Goal: Task Accomplishment & Management: Use online tool/utility

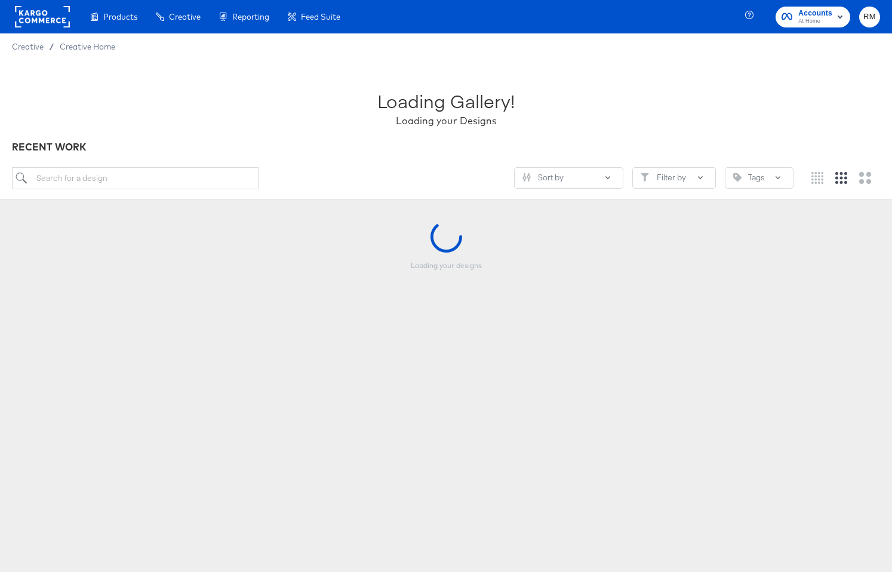
click at [828, 20] on span "At Home" at bounding box center [815, 22] width 34 height 10
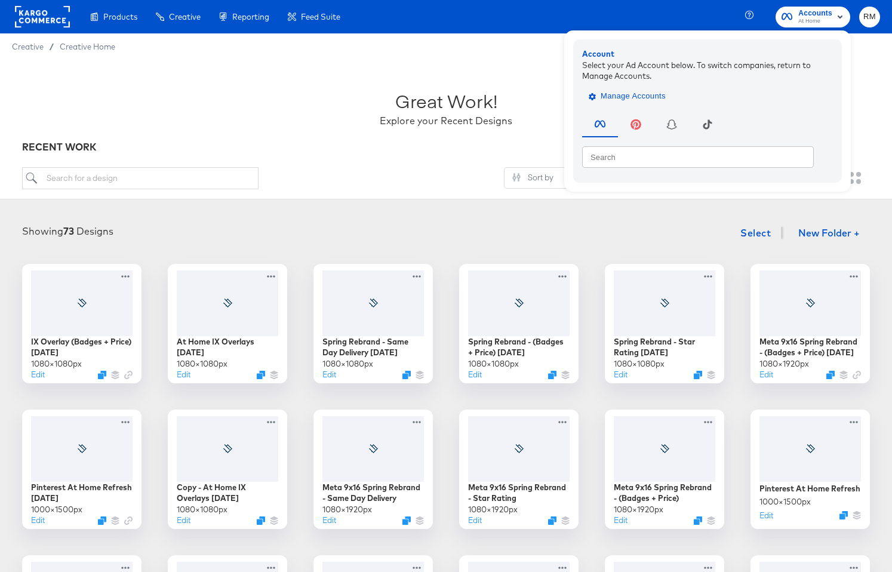
click at [626, 101] on span "Manage Accounts" at bounding box center [628, 97] width 75 height 14
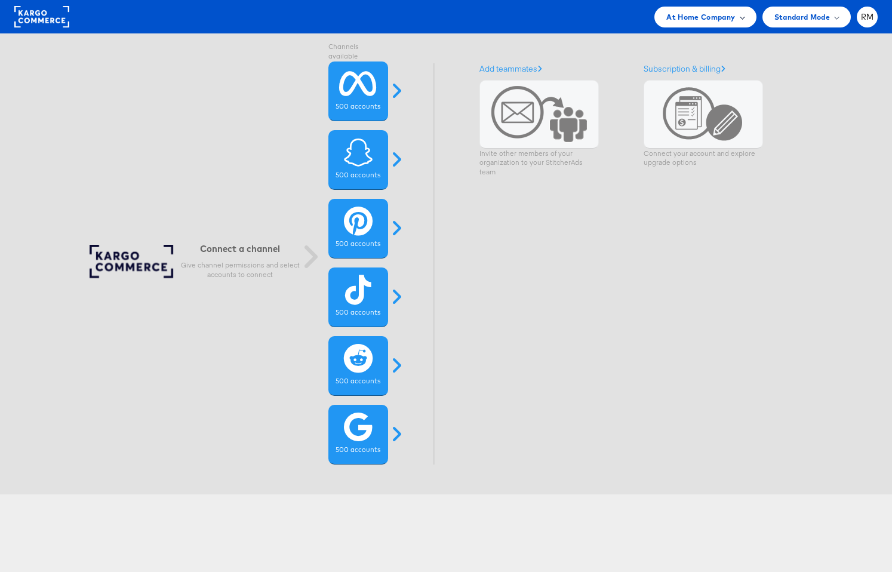
click at [722, 24] on div "At Home Company" at bounding box center [705, 17] width 102 height 21
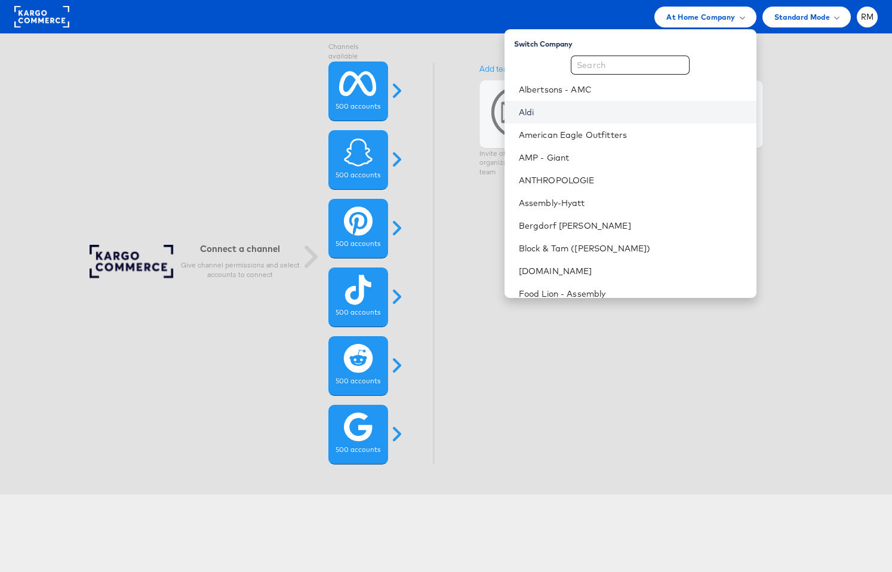
click at [617, 112] on link "Aldi" at bounding box center [633, 112] width 228 height 12
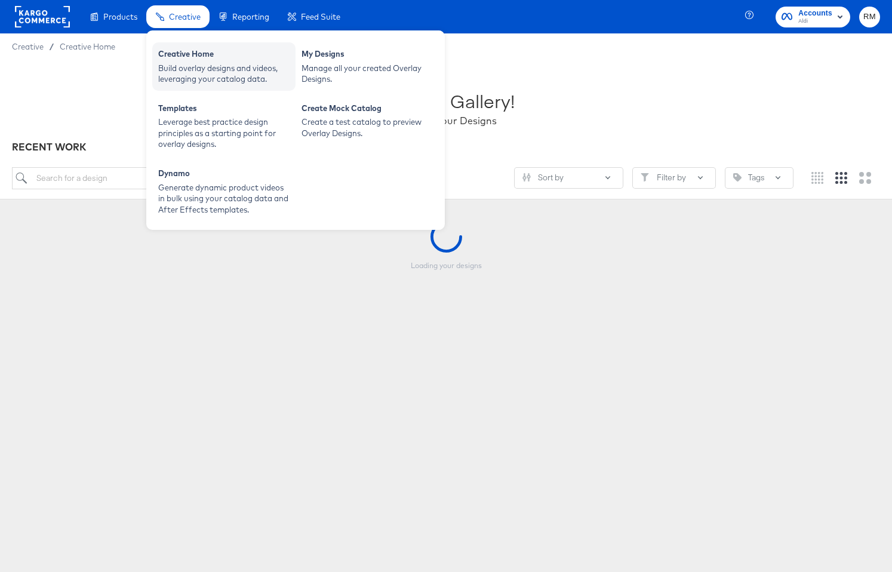
click at [196, 53] on div "Creative Home" at bounding box center [223, 55] width 131 height 14
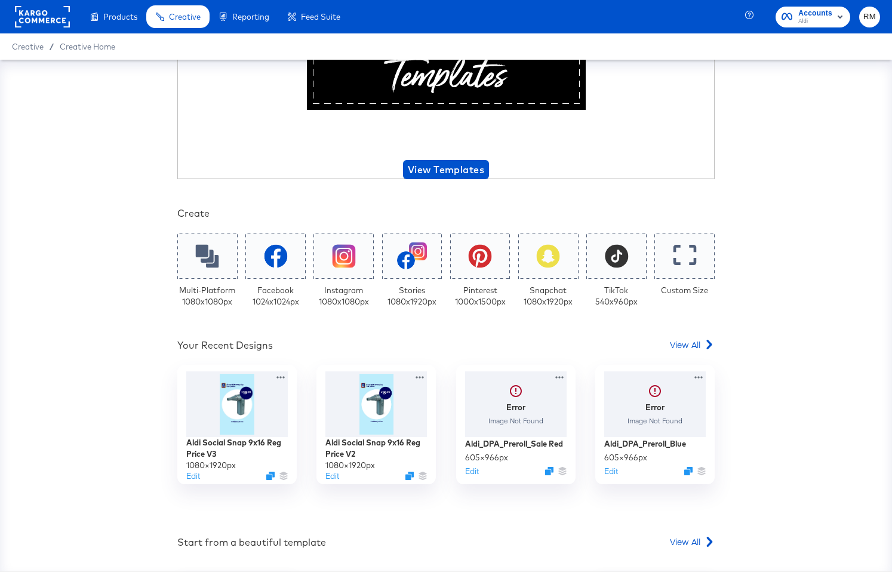
scroll to position [92, 0]
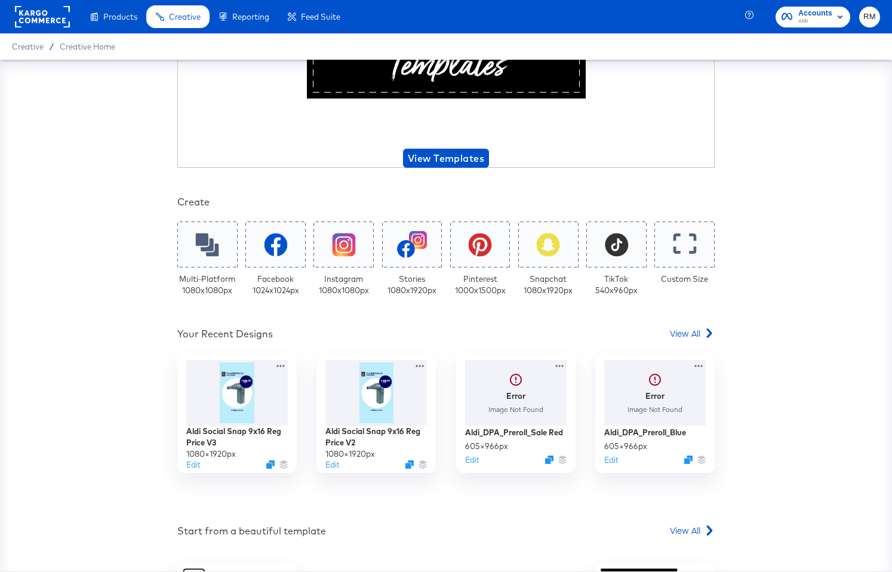
click at [678, 324] on div "Your Custom Templates Beautiful Templates Curated Just for You! View Templates …" at bounding box center [445, 367] width 537 height 762
click at [678, 331] on span "View All" at bounding box center [685, 333] width 30 height 12
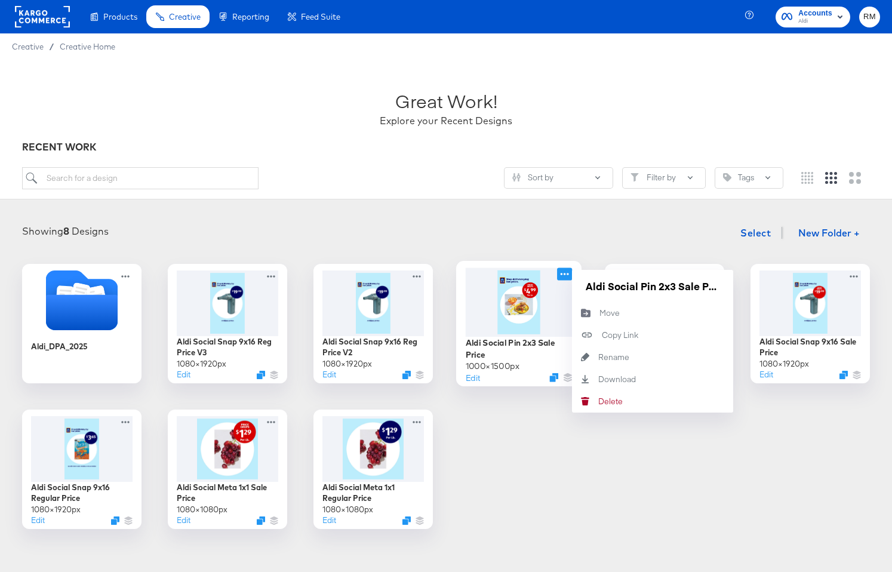
click at [570, 273] on icon at bounding box center [564, 273] width 15 height 13
click at [620, 292] on input "Aldi Social Pin 2x3 Sale Price" at bounding box center [652, 286] width 143 height 24
click at [725, 211] on div "Showing 8 Designs Select New Folder + Aldi_DPA_2025 Aldi Social Snap 9x16 Reg P…" at bounding box center [446, 375] width 892 height 332
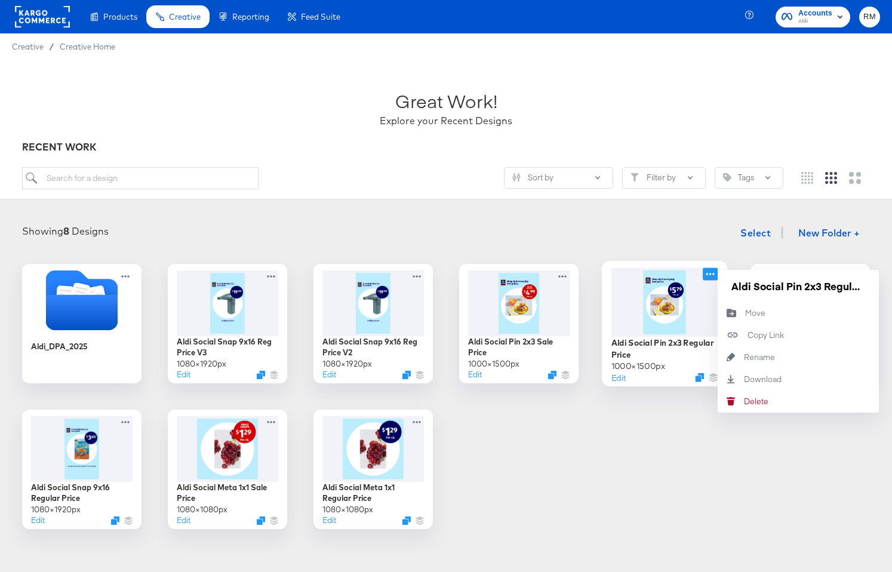
click at [713, 273] on icon at bounding box center [710, 273] width 15 height 13
click at [759, 296] on input "Aldi Social Pin 2x3 Regular Price" at bounding box center [798, 286] width 143 height 24
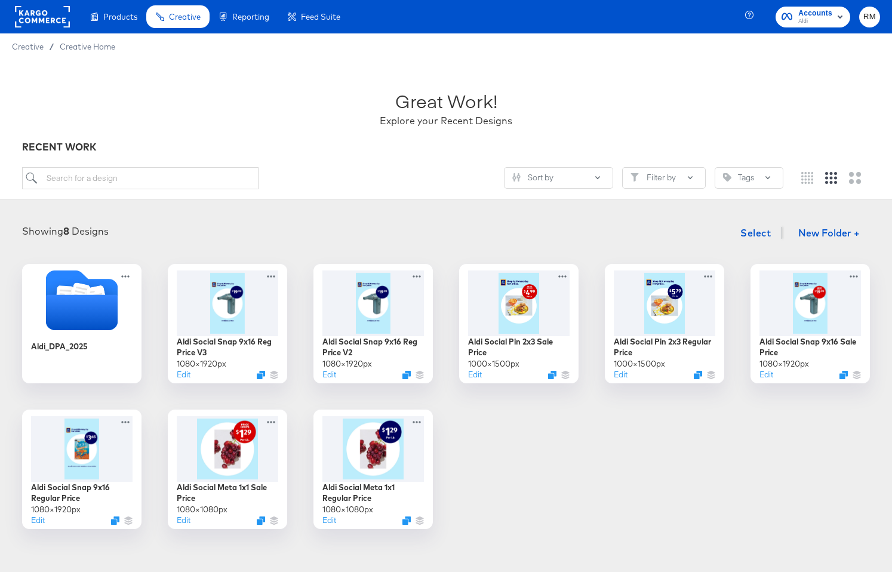
click at [403, 238] on div "Showing 8 Designs Select New Folder +" at bounding box center [446, 233] width 868 height 24
click at [676, 321] on div at bounding box center [664, 301] width 107 height 69
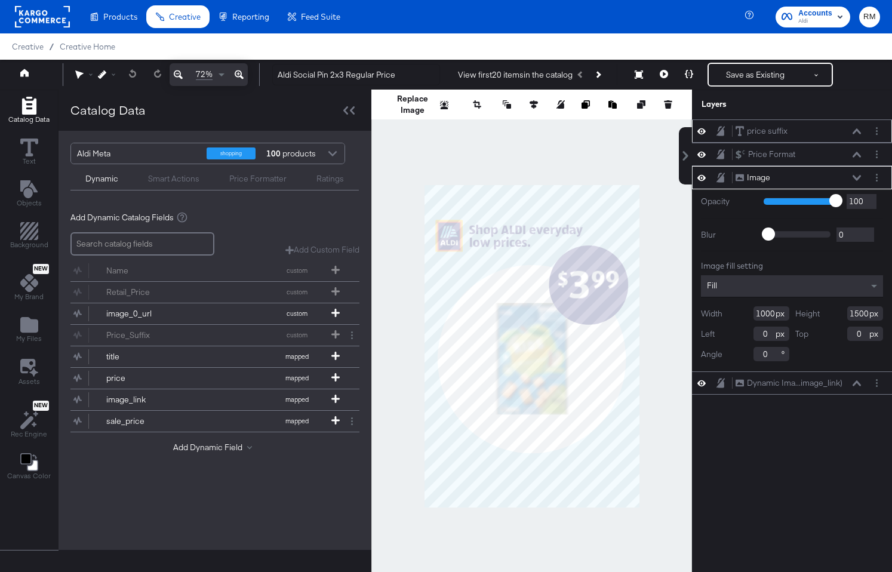
click at [856, 129] on icon at bounding box center [857, 131] width 8 height 6
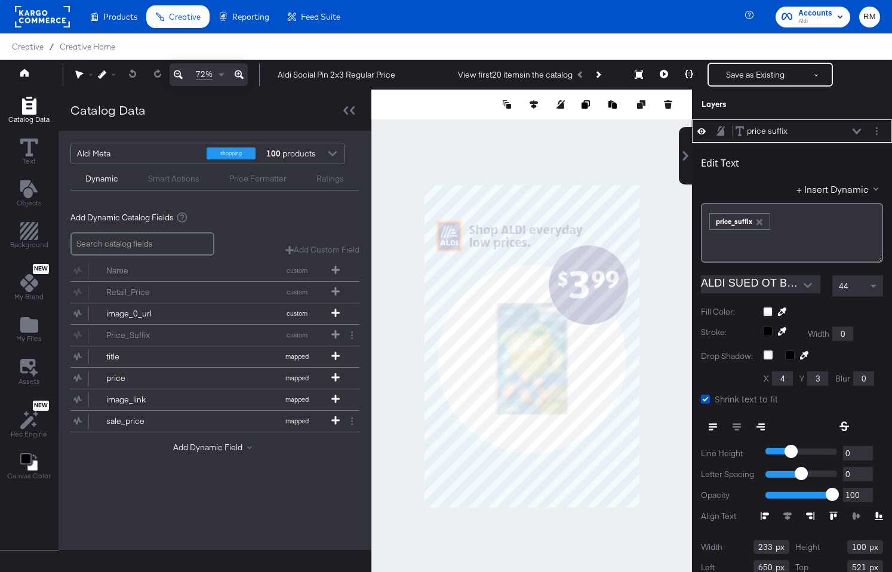
scroll to position [12, 0]
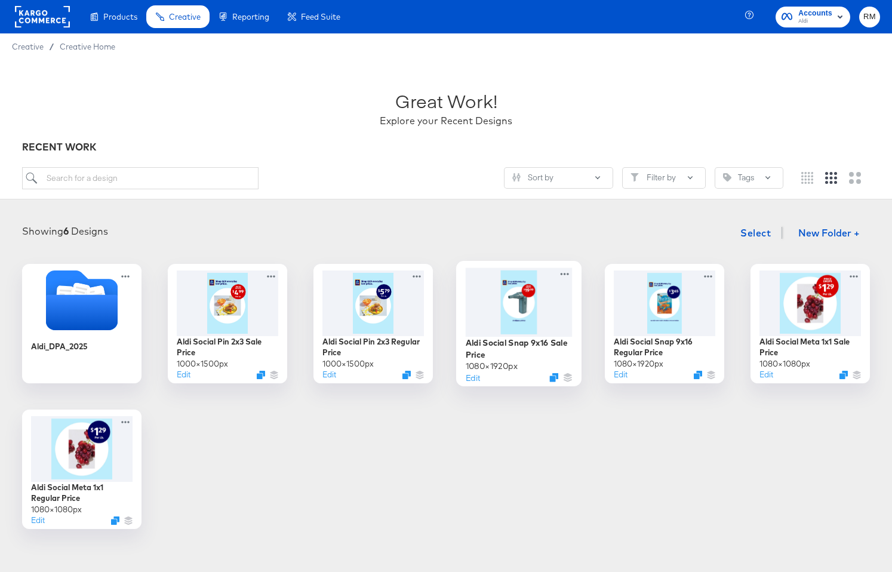
click at [516, 307] on div at bounding box center [519, 301] width 107 height 69
click at [222, 301] on div at bounding box center [227, 301] width 107 height 69
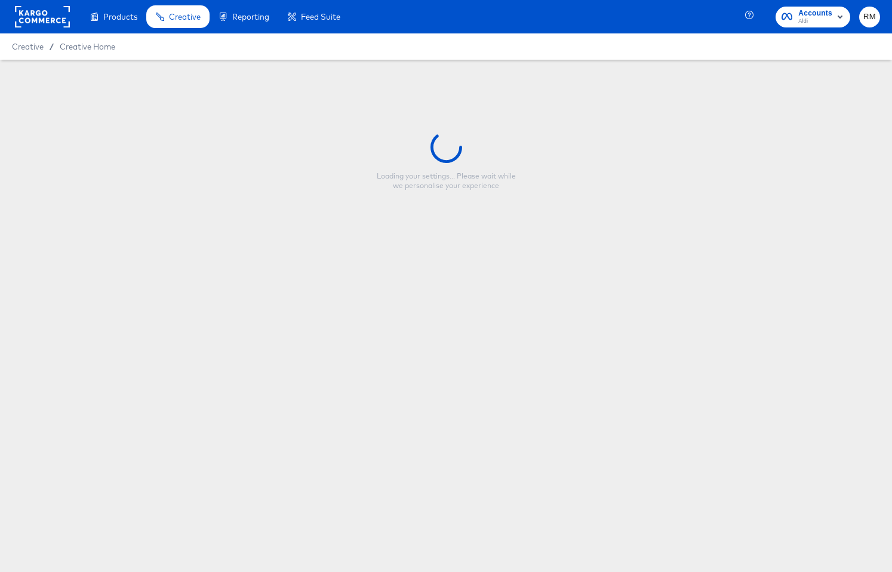
type input "Aldi Social Pin 2x3 Sale Price"
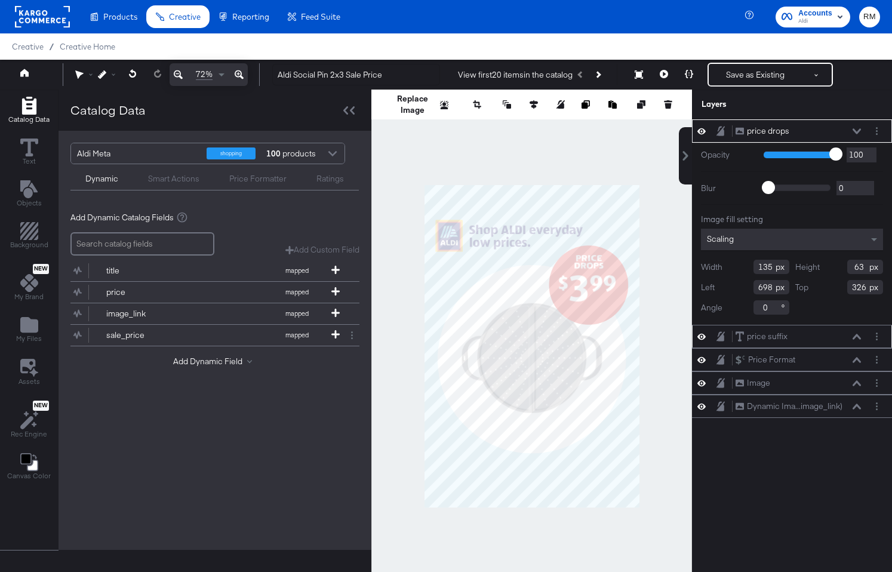
click at [851, 328] on div "price suffix price suffix" at bounding box center [792, 336] width 200 height 23
click at [853, 334] on button at bounding box center [857, 336] width 10 height 7
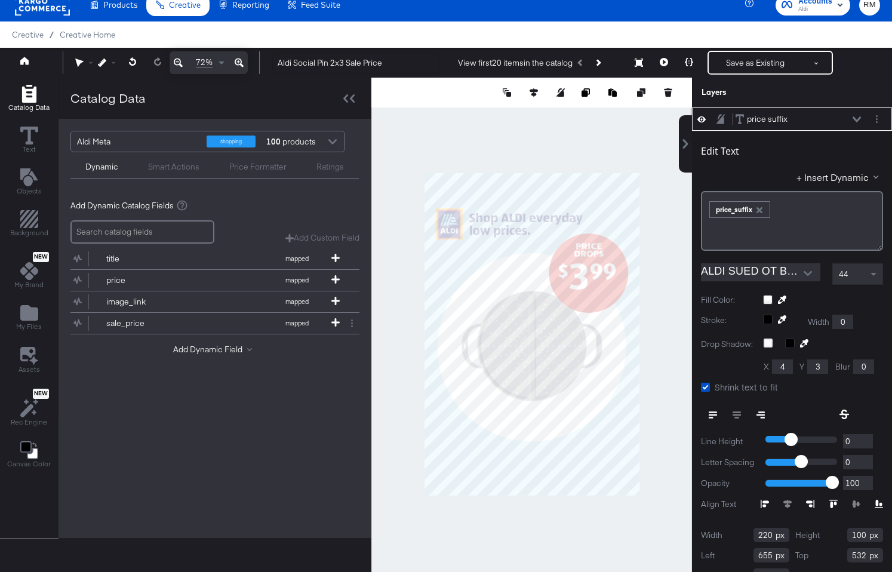
scroll to position [30, 0]
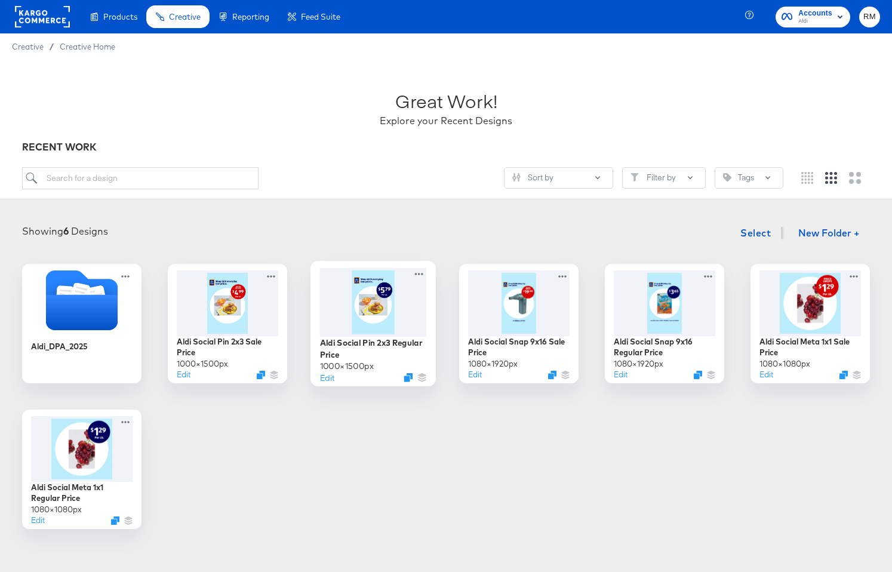
click at [374, 290] on div at bounding box center [373, 301] width 107 height 69
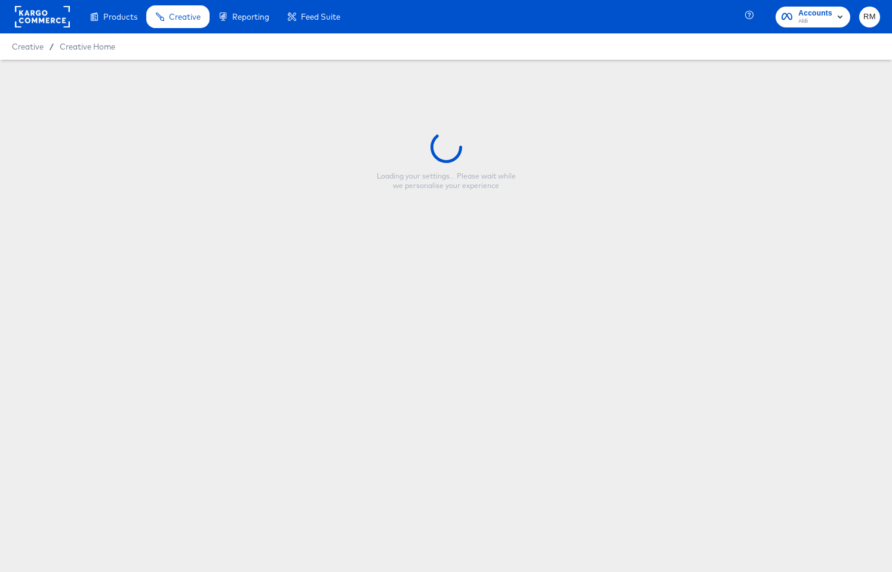
type input "Aldi Social Pin 2x3 Regular Price"
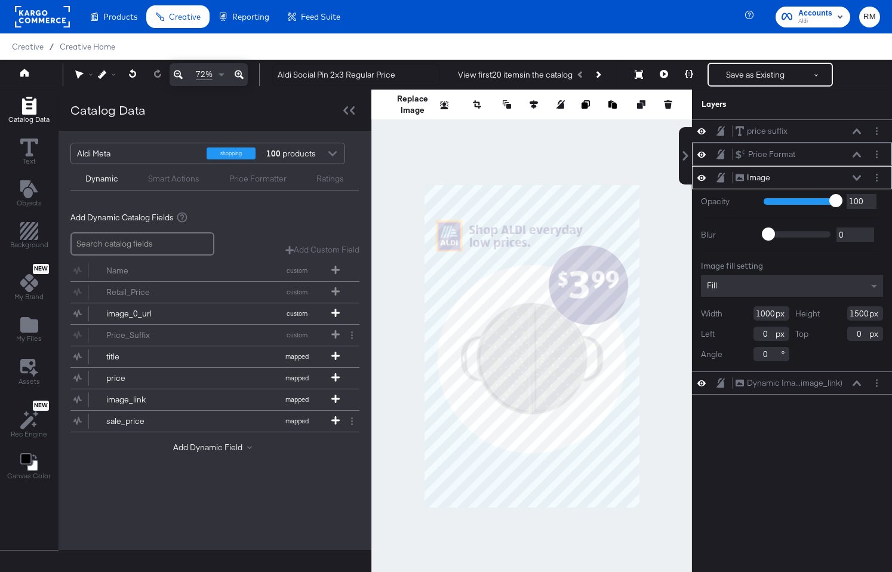
click at [857, 152] on icon at bounding box center [857, 155] width 8 height 6
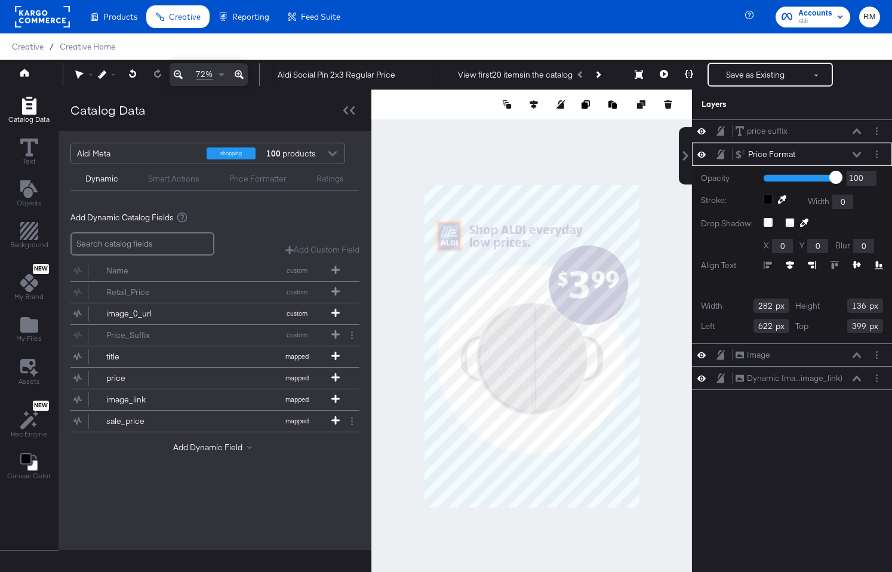
click at [857, 152] on icon at bounding box center [857, 155] width 8 height 6
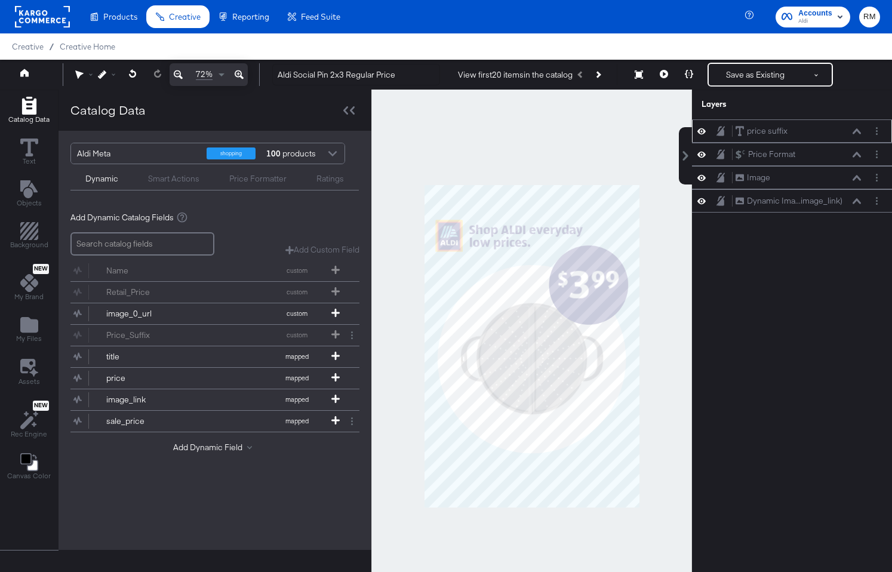
click at [857, 129] on icon at bounding box center [857, 130] width 8 height 5
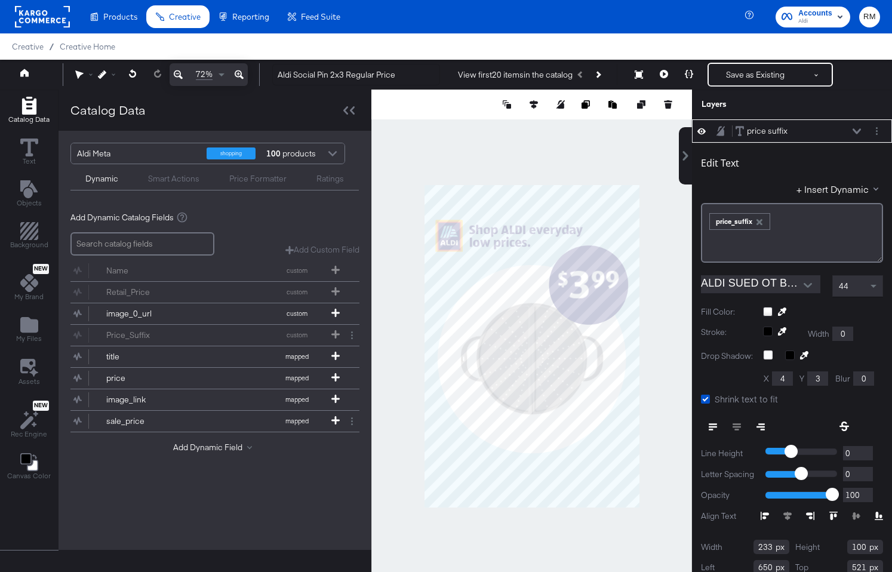
scroll to position [12, 0]
